Goal: Navigation & Orientation: Find specific page/section

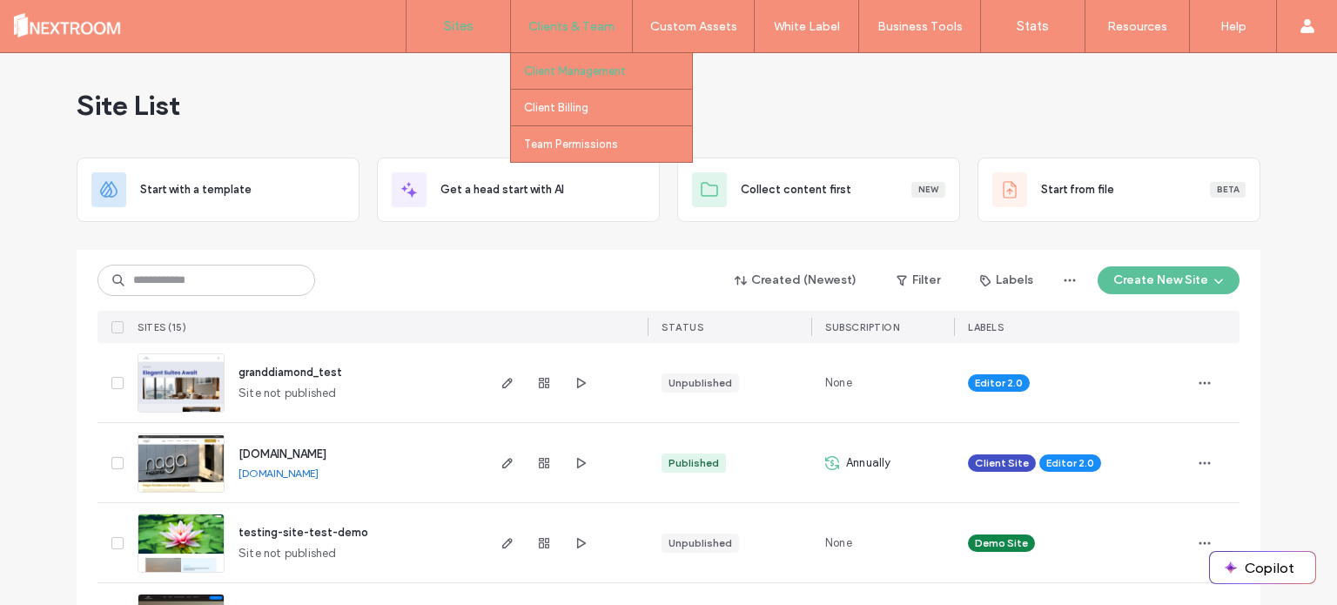
click at [582, 75] on label "Client Management" at bounding box center [575, 70] width 102 height 13
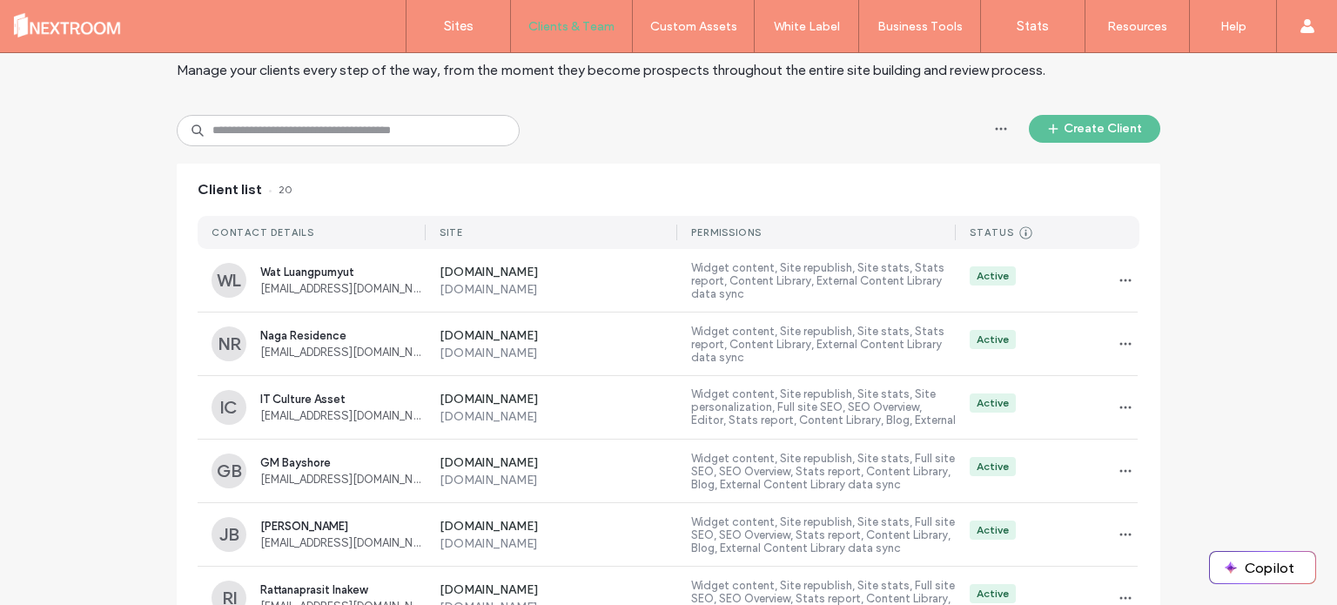
scroll to position [6, 0]
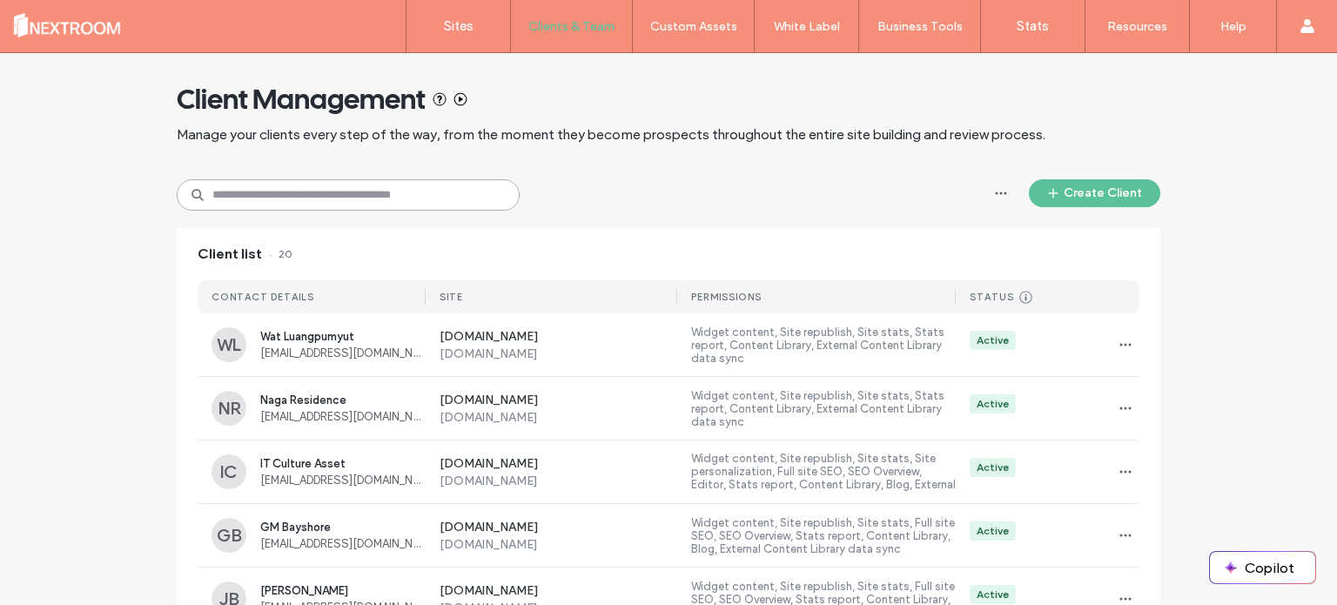
click at [484, 194] on input at bounding box center [348, 194] width 343 height 31
type input "*"
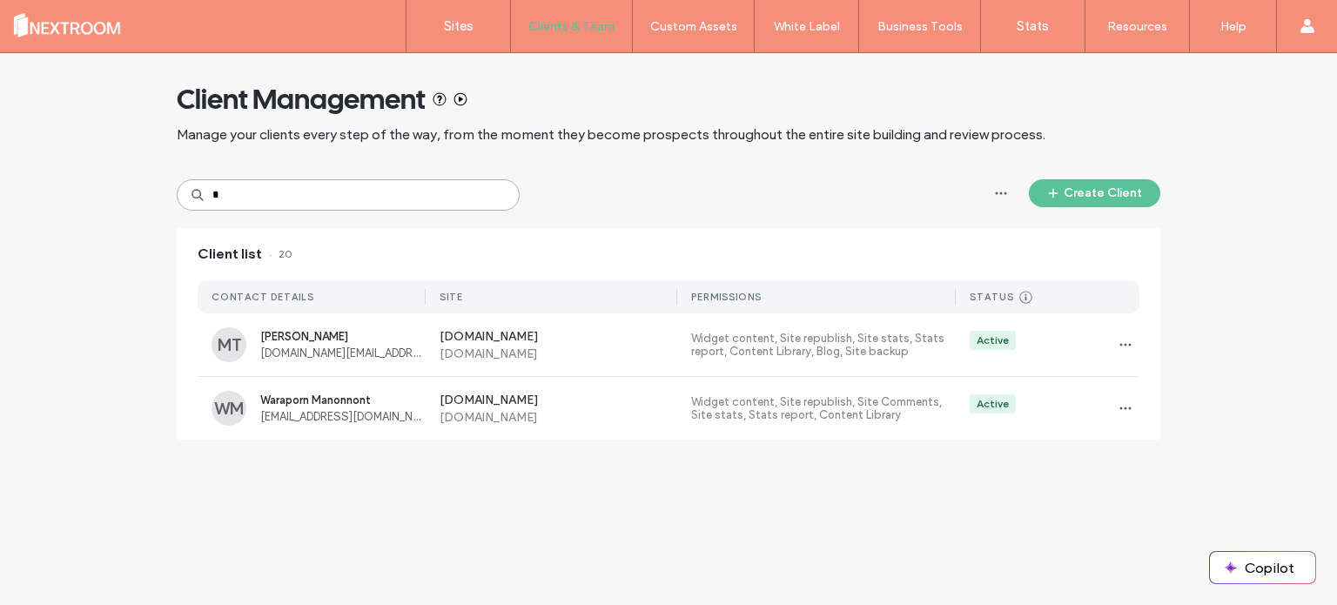
type input "*"
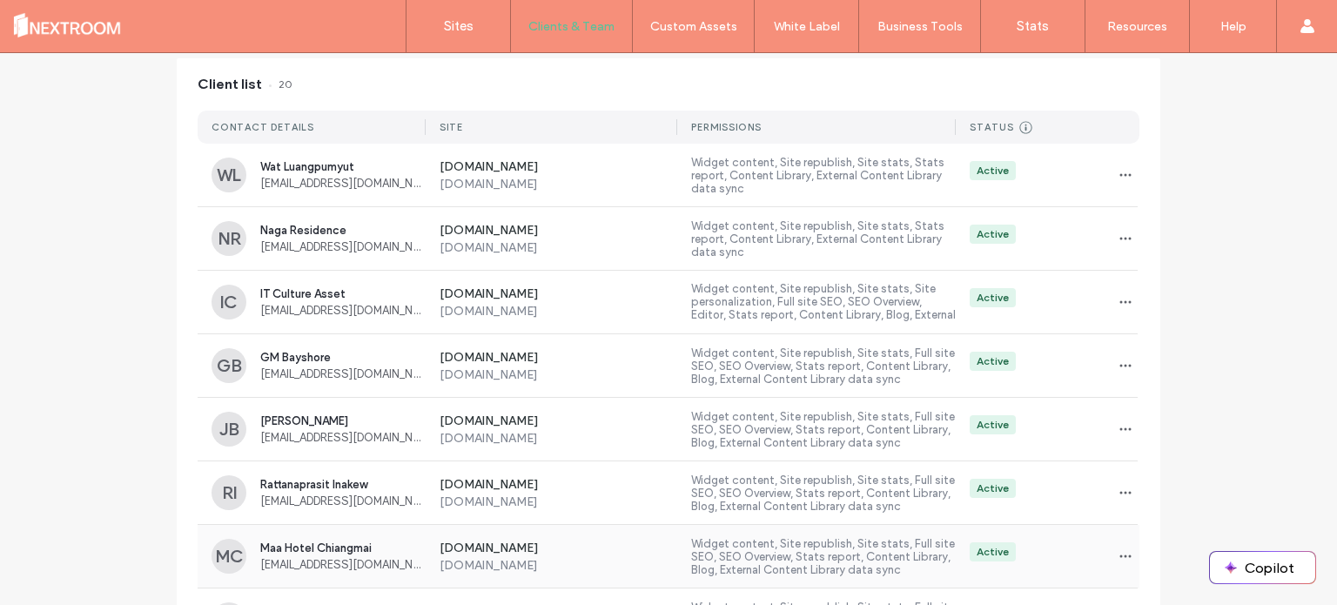
scroll to position [0, 0]
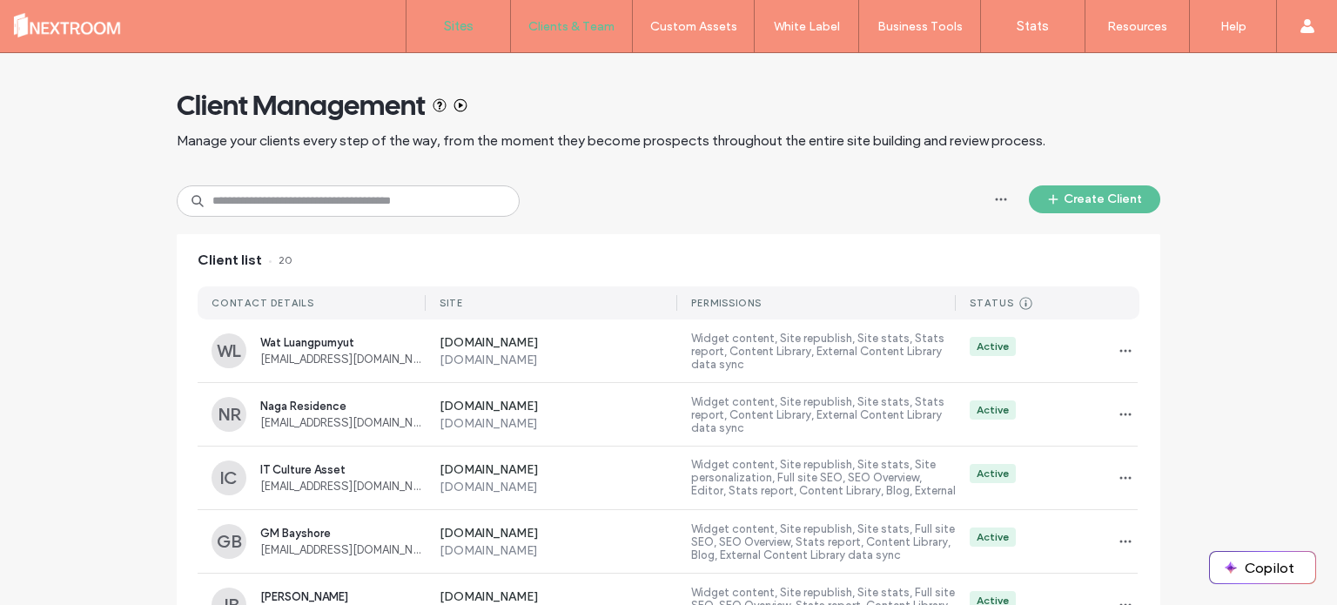
click at [461, 30] on label "Sites" at bounding box center [459, 26] width 30 height 16
